Goal: Check status: Check status

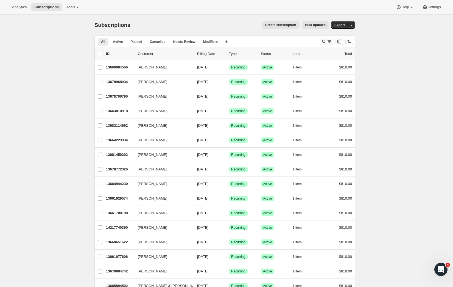
click at [329, 40] on icon "Search and filter results" at bounding box center [329, 41] width 5 height 5
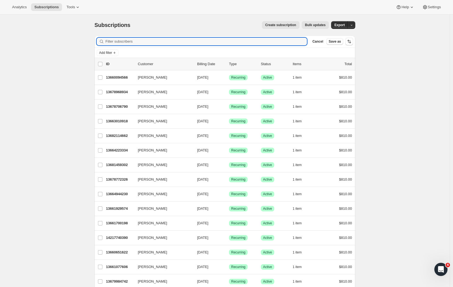
paste input "[PERSON_NAME] & [PERSON_NAME] <[DOMAIN_NAME][EMAIL_ADDRESS][DOMAIN_NAME]>"
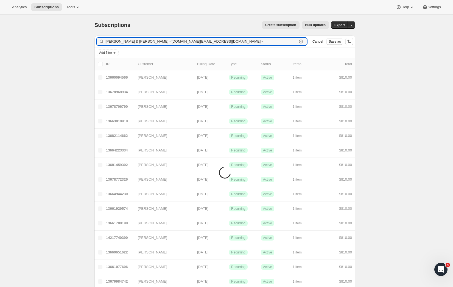
type input "[PERSON_NAME] & [PERSON_NAME] <[DOMAIN_NAME][EMAIL_ADDRESS][DOMAIN_NAME]>"
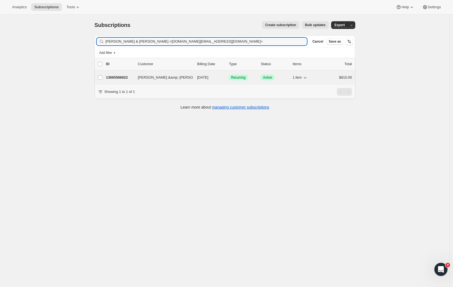
click at [128, 76] on p "13665566822" at bounding box center [119, 77] width 27 height 5
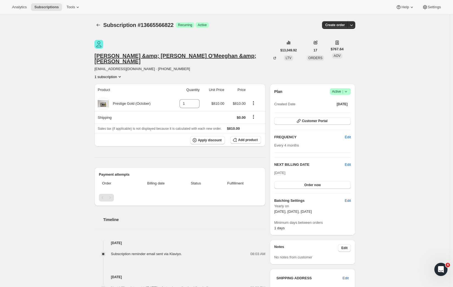
click at [211, 53] on div "[PERSON_NAME] &amp; [PERSON_NAME] &amp; [PERSON_NAME]" at bounding box center [185, 58] width 183 height 11
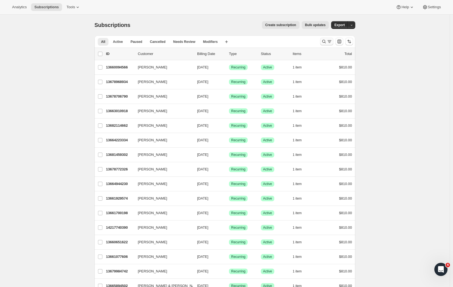
click at [326, 41] on icon "Search and filter results" at bounding box center [323, 41] width 5 height 5
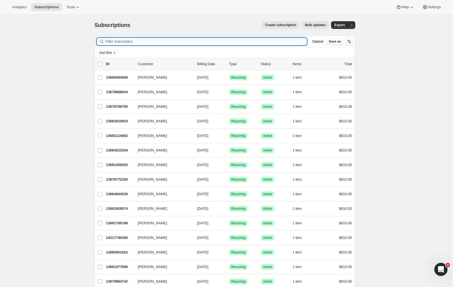
paste input "oneale.family@gmail.com"
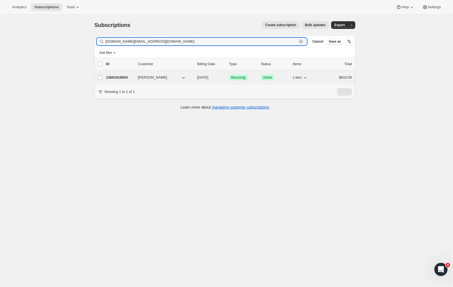
type input "oneale.family@gmail.com"
click at [164, 75] on button "Chris O’Neale" at bounding box center [162, 77] width 55 height 9
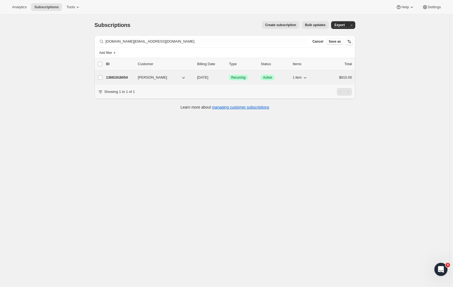
click at [113, 76] on p "13681918054" at bounding box center [119, 77] width 27 height 5
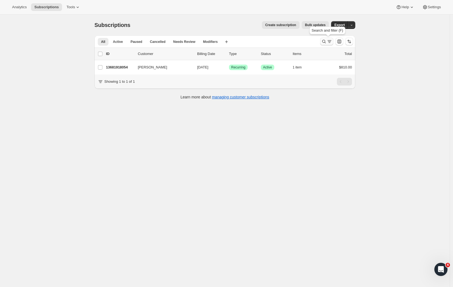
click at [330, 42] on icon "Search and filter results" at bounding box center [329, 41] width 5 height 5
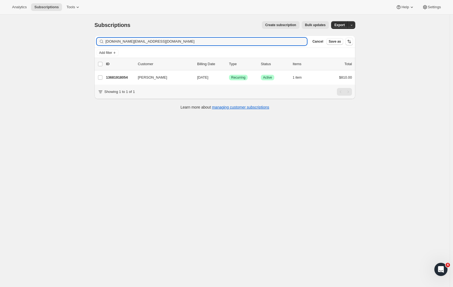
drag, startPoint x: 160, startPoint y: 41, endPoint x: 75, endPoint y: 36, distance: 84.4
click at [75, 36] on div "Subscriptions. This page is ready Subscriptions Create subscription Bulk update…" at bounding box center [225, 158] width 450 height 287
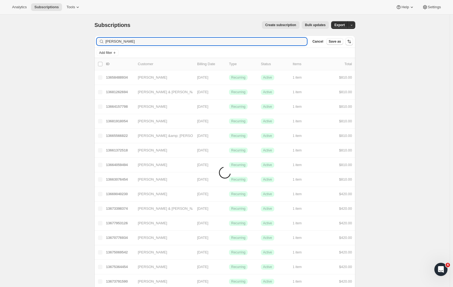
type input "Chris"
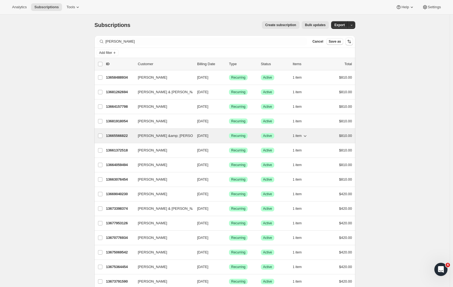
click at [125, 135] on p "13665566822" at bounding box center [119, 135] width 27 height 5
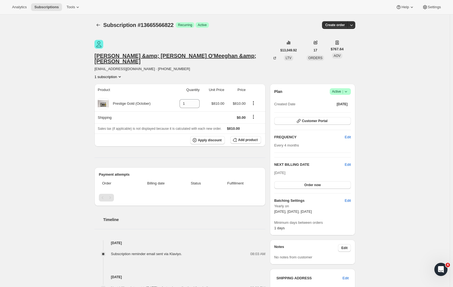
click at [130, 53] on div "[PERSON_NAME] &amp; [PERSON_NAME] &amp; [PERSON_NAME]" at bounding box center [185, 58] width 183 height 11
